Goal: Find specific page/section: Find specific page/section

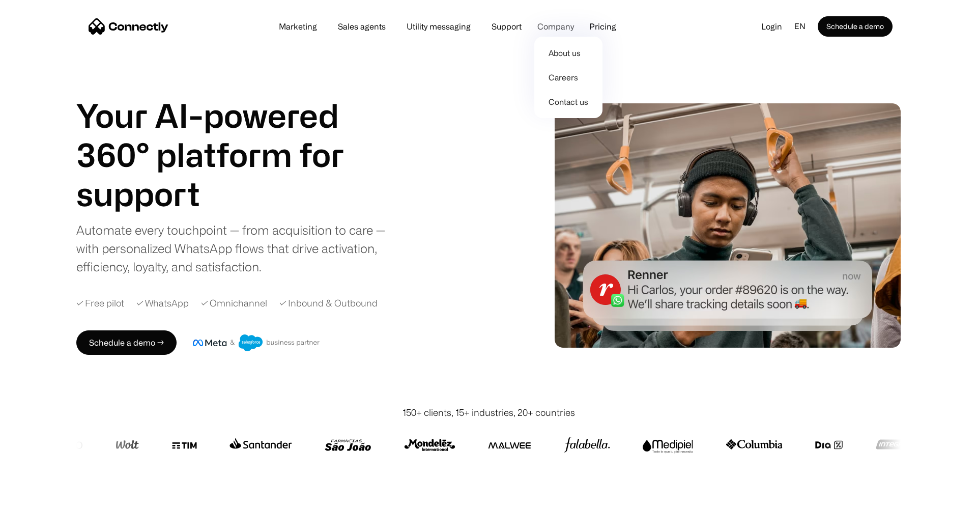
click at [555, 29] on div "Company" at bounding box center [555, 26] width 37 height 14
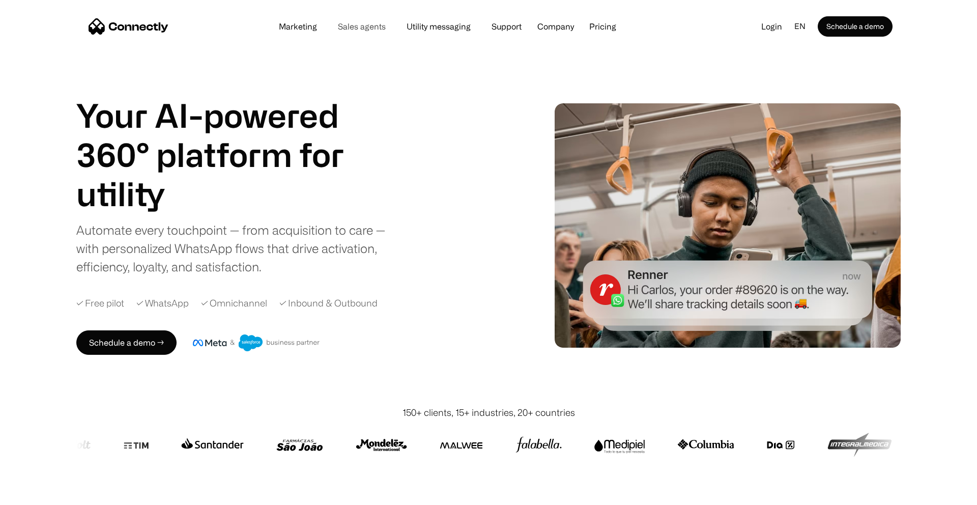
click at [346, 27] on link "Sales agents" at bounding box center [362, 26] width 64 height 8
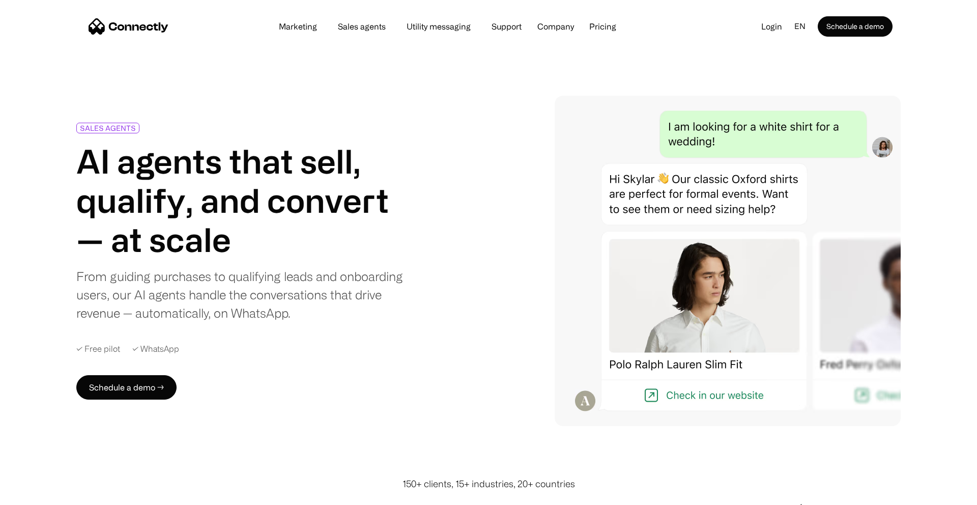
click at [363, 27] on link "Sales agents" at bounding box center [362, 26] width 64 height 8
